Goal: Information Seeking & Learning: Learn about a topic

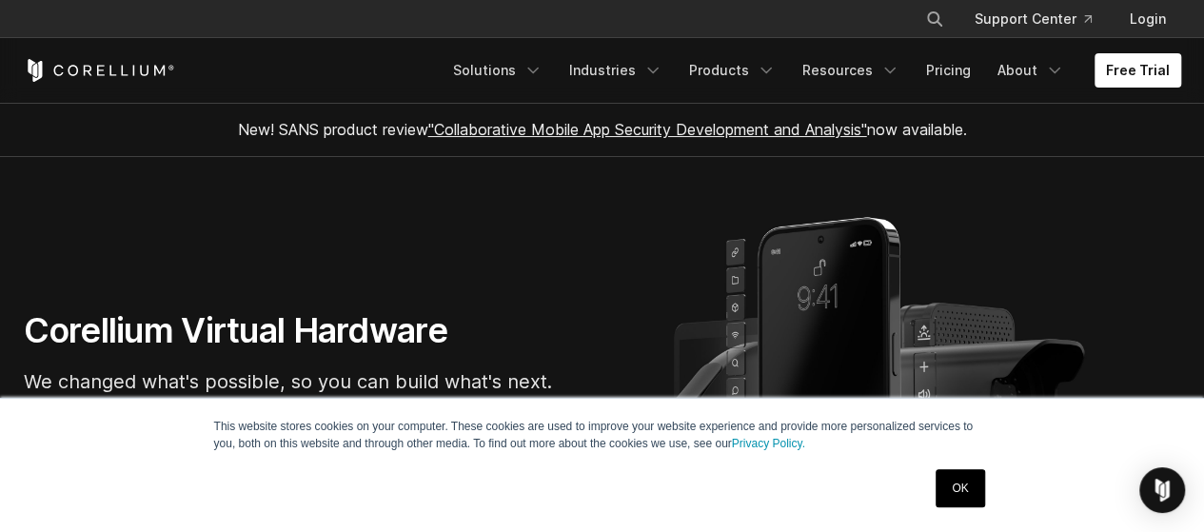
click at [953, 496] on link "OK" at bounding box center [960, 488] width 49 height 38
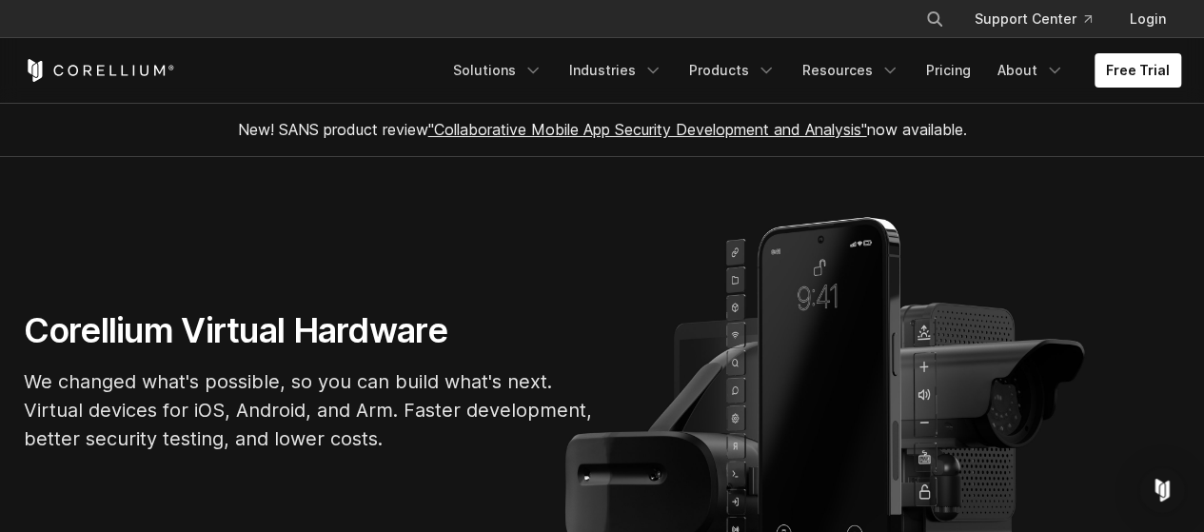
click at [247, 157] on section "Corellium Virtual Hardware We changed what's possible, so you can build what's …" at bounding box center [602, 388] width 1204 height 463
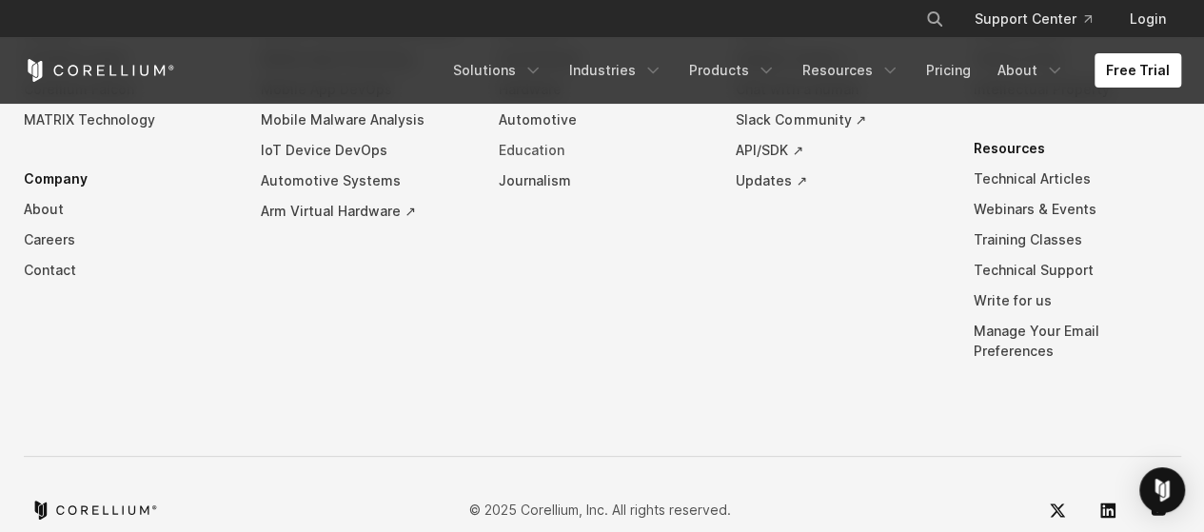
scroll to position [4481, 0]
click at [49, 253] on link "Careers" at bounding box center [127, 238] width 207 height 30
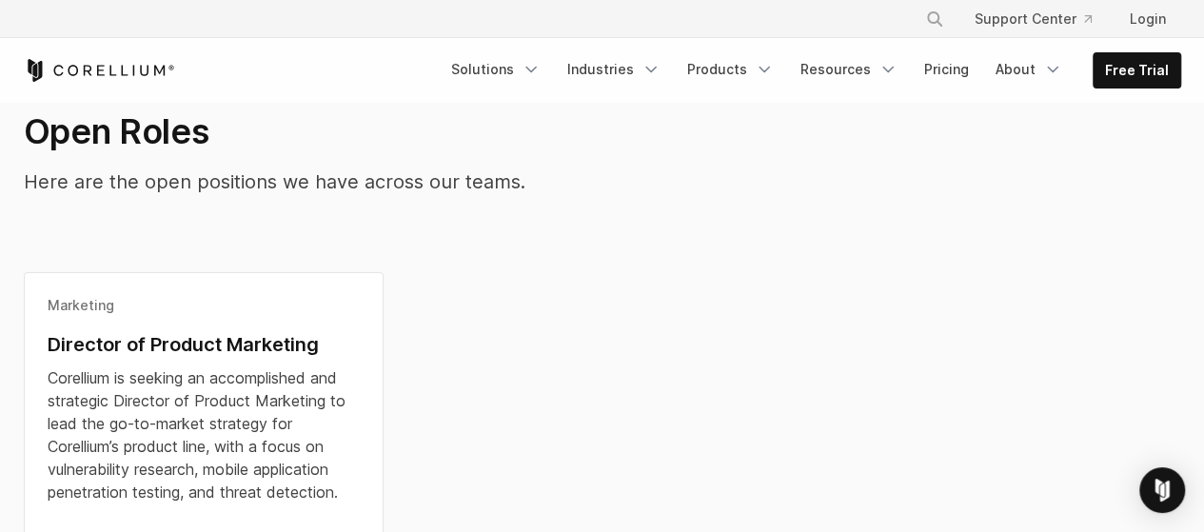
scroll to position [439, 0]
drag, startPoint x: 700, startPoint y: 404, endPoint x: 661, endPoint y: 398, distance: 39.6
click at [661, 398] on div "Marketing Director of Product Marketing Corellium is seeking an accomplished an…" at bounding box center [602, 447] width 1195 height 353
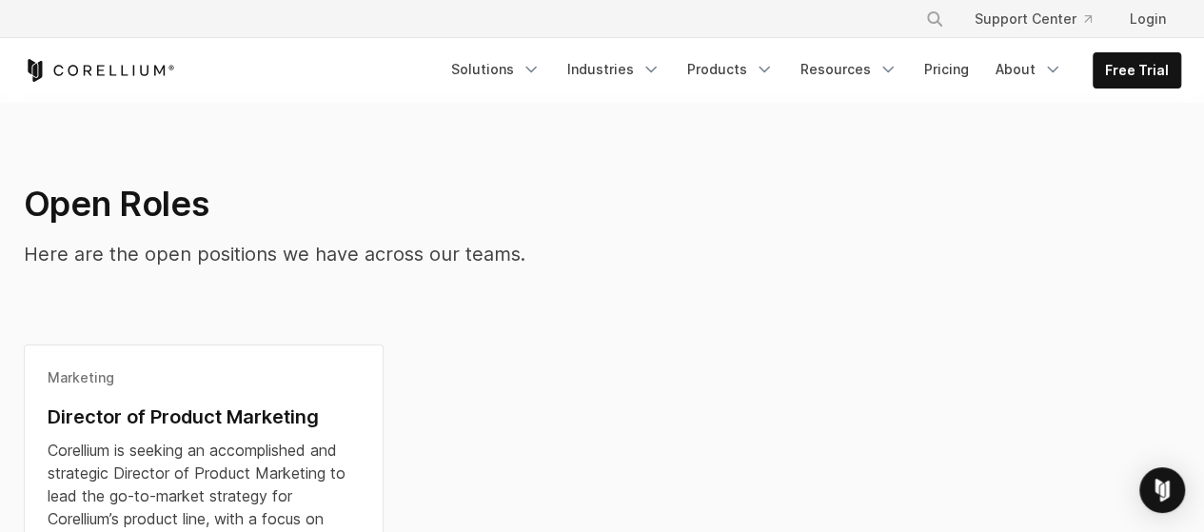
scroll to position [0, 0]
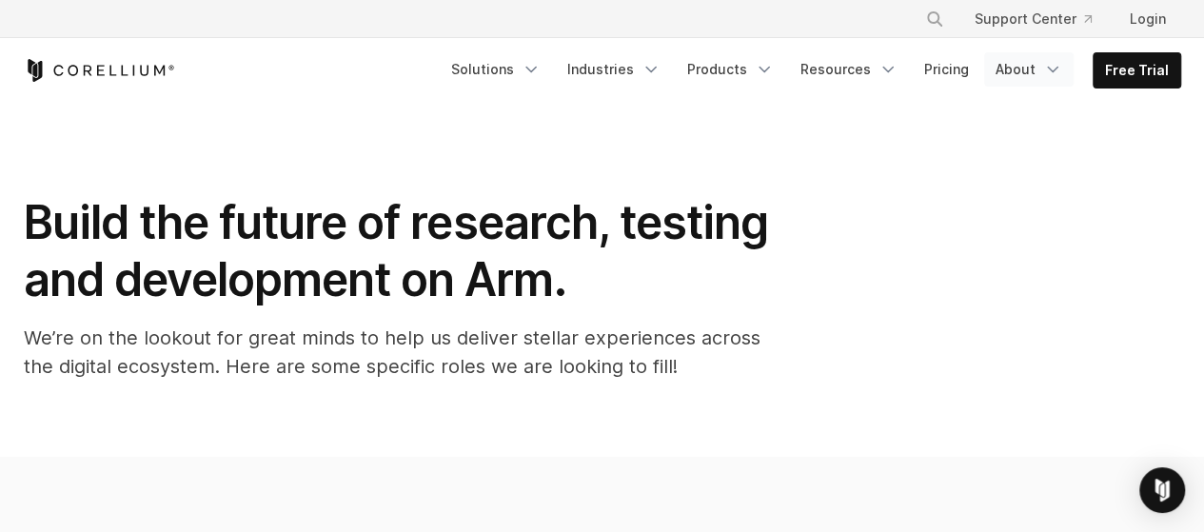
click at [1044, 71] on link "About" at bounding box center [1028, 69] width 89 height 34
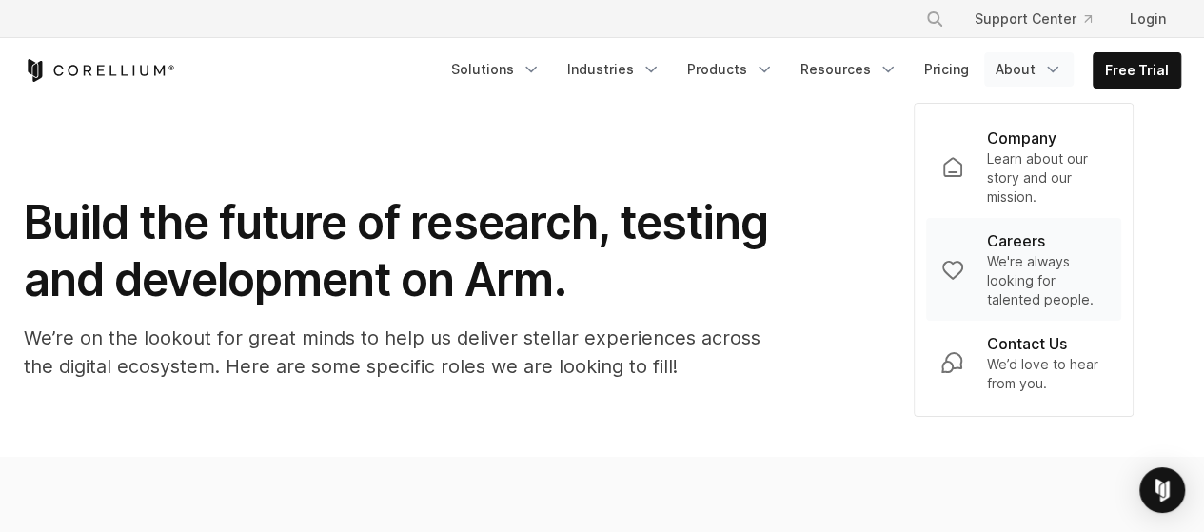
click at [1011, 264] on p "We're always looking for talented people." at bounding box center [1046, 280] width 120 height 57
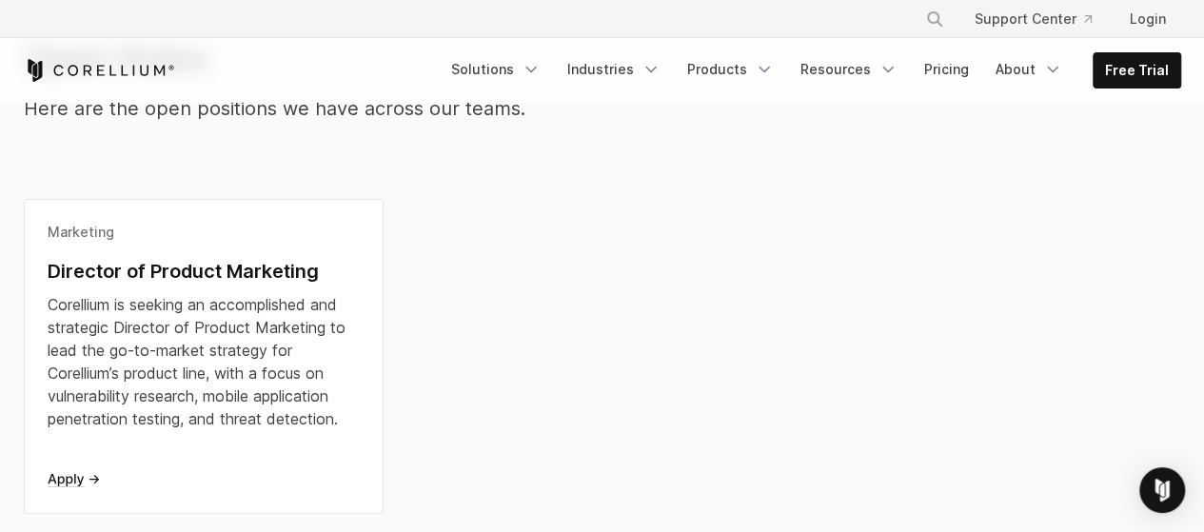
scroll to position [537, 0]
